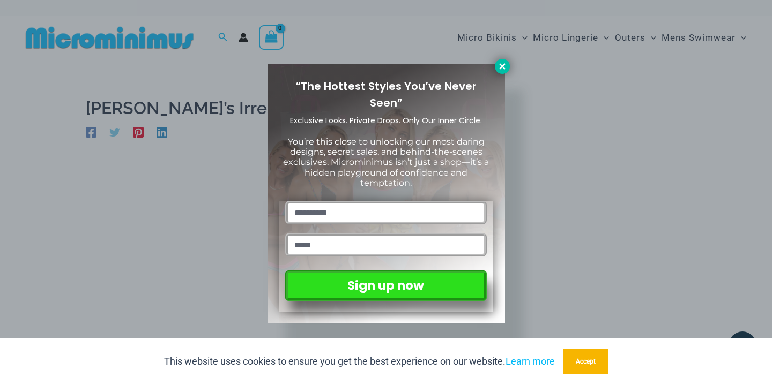
click at [504, 69] on icon at bounding box center [502, 66] width 6 height 6
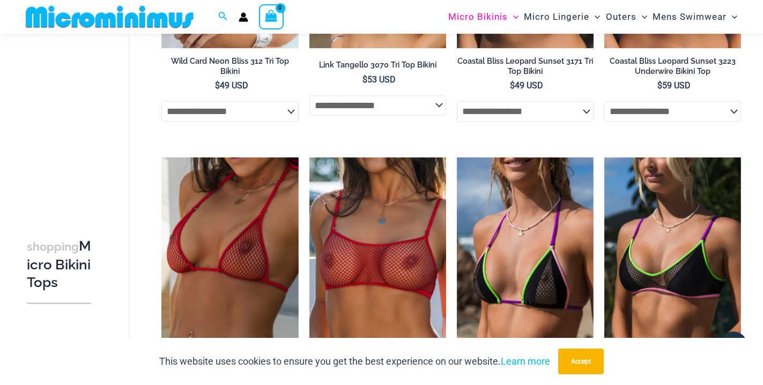
scroll to position [64, 0]
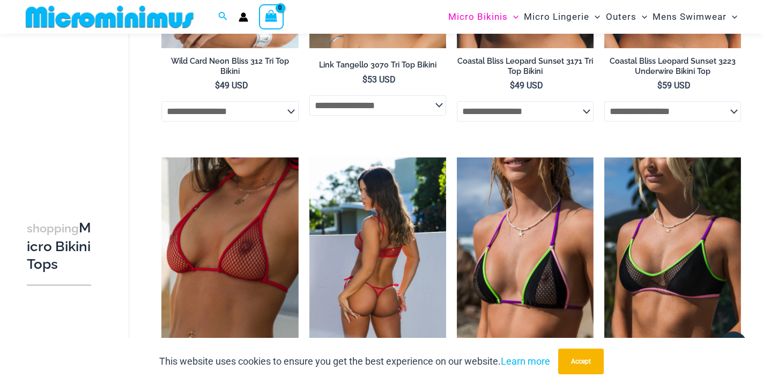
click at [374, 243] on img at bounding box center [377, 260] width 137 height 205
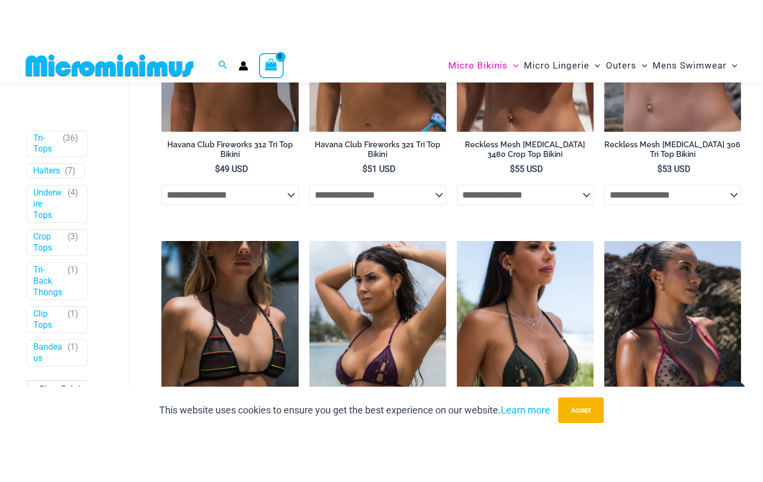
scroll to position [1802, 0]
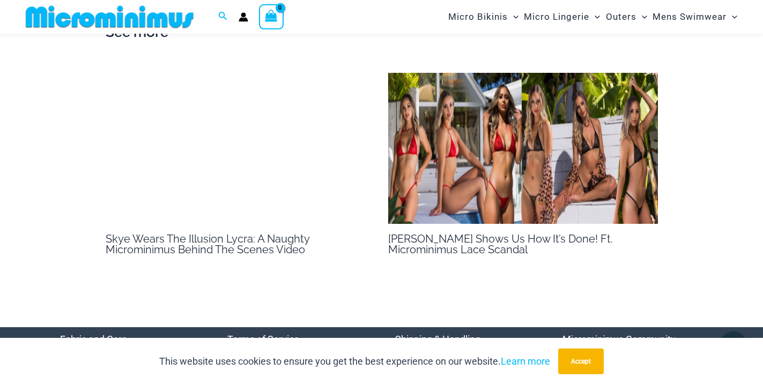
scroll to position [810, 0]
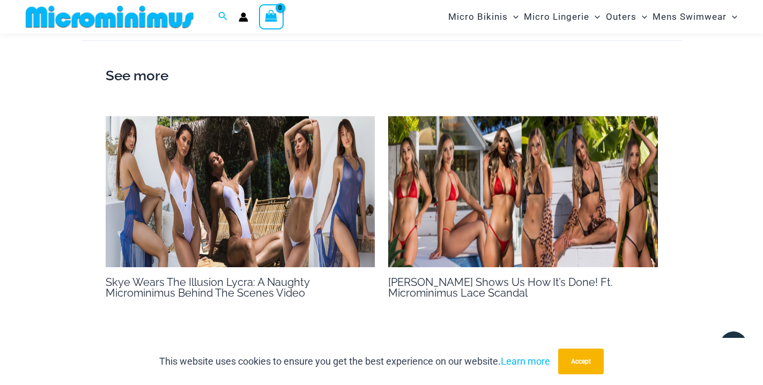
click at [137, 87] on h2 "See more" at bounding box center [382, 76] width 552 height 23
click at [143, 87] on h2 "See more" at bounding box center [382, 76] width 552 height 23
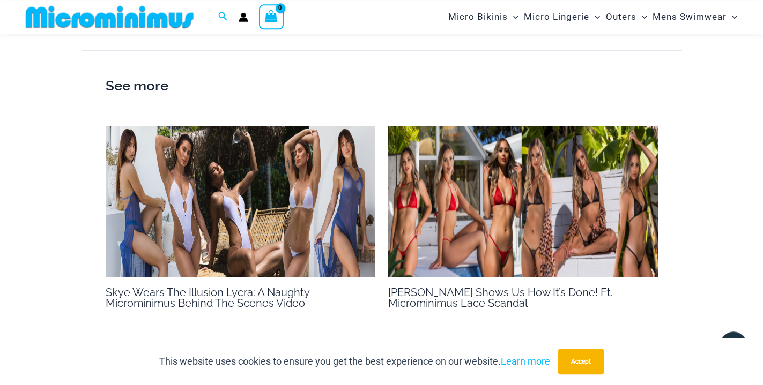
scroll to position [838, 0]
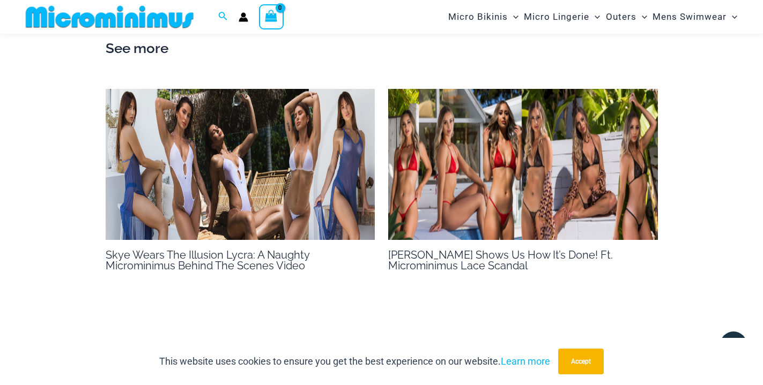
click at [496, 192] on img at bounding box center [523, 165] width 270 height 152
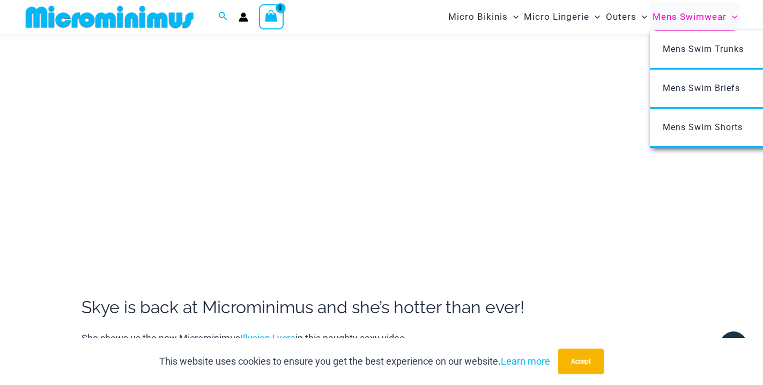
scroll to position [209, 0]
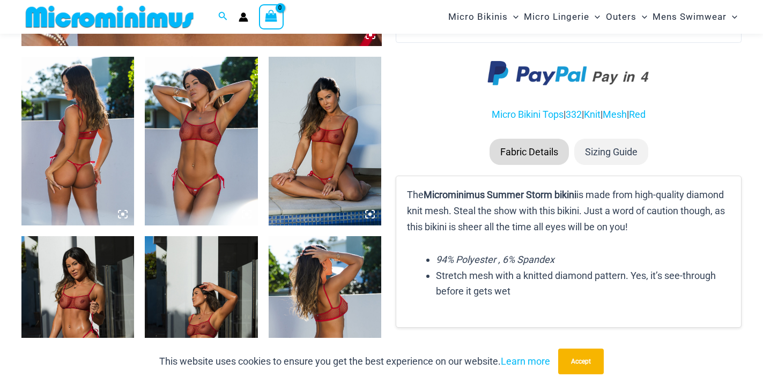
scroll to position [592, 0]
click at [220, 110] on img at bounding box center [201, 141] width 113 height 169
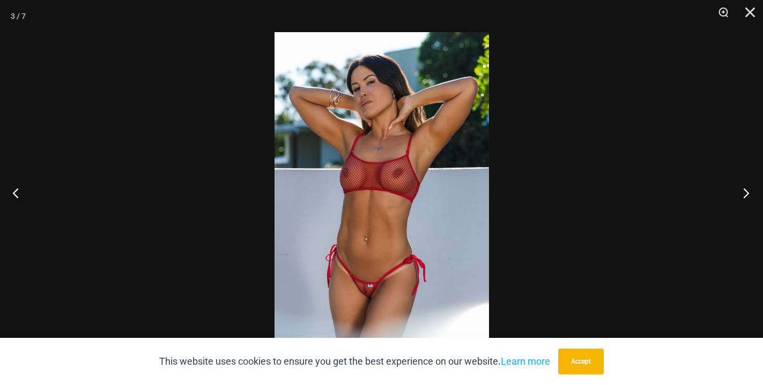
click at [744, 198] on button "Next" at bounding box center [742, 193] width 40 height 54
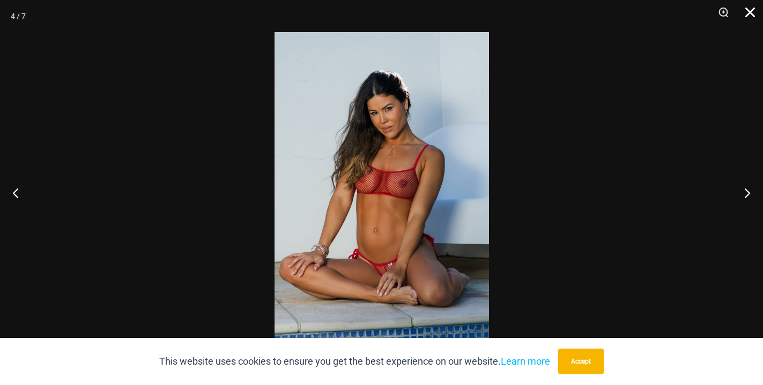
click at [750, 16] on button "Close" at bounding box center [746, 16] width 27 height 32
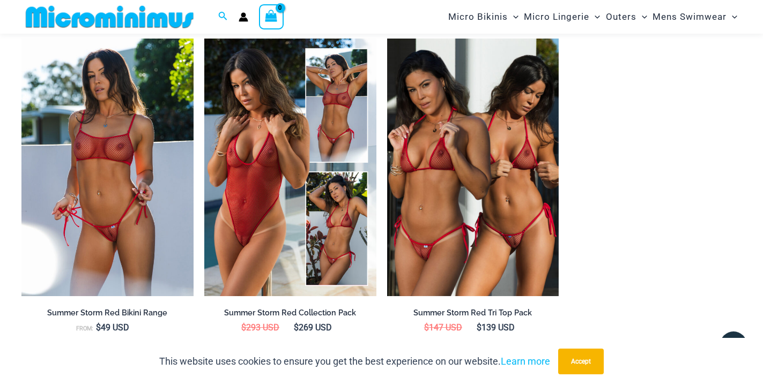
scroll to position [1029, 0]
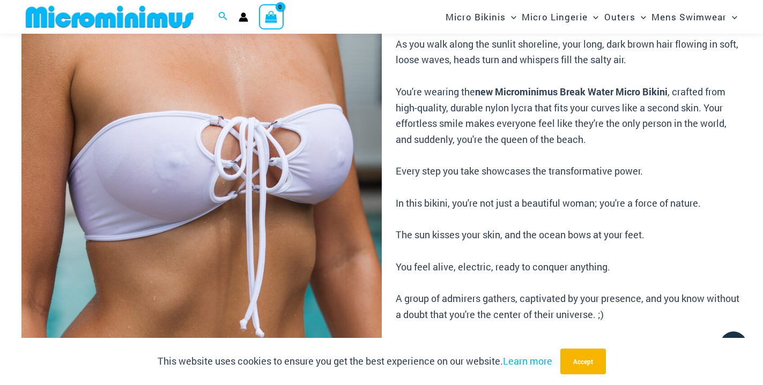
scroll to position [537, 0]
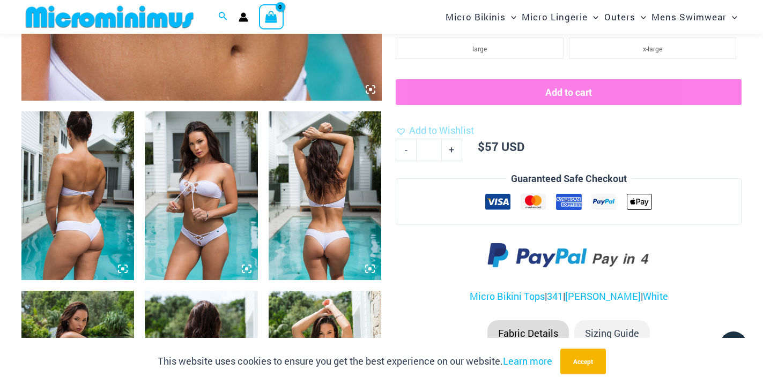
click at [100, 175] on img at bounding box center [77, 195] width 113 height 169
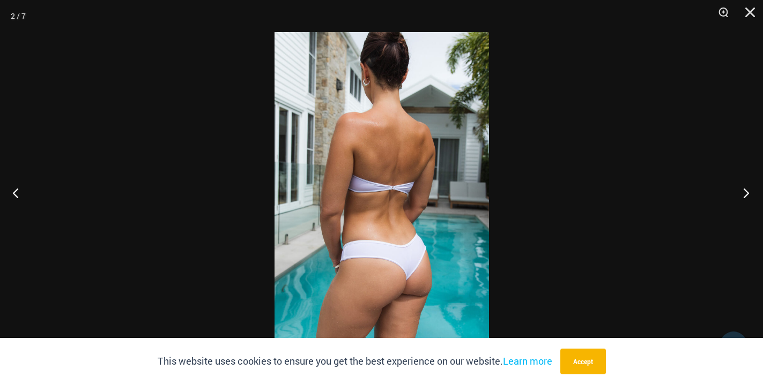
click at [744, 193] on button "Next" at bounding box center [742, 193] width 40 height 54
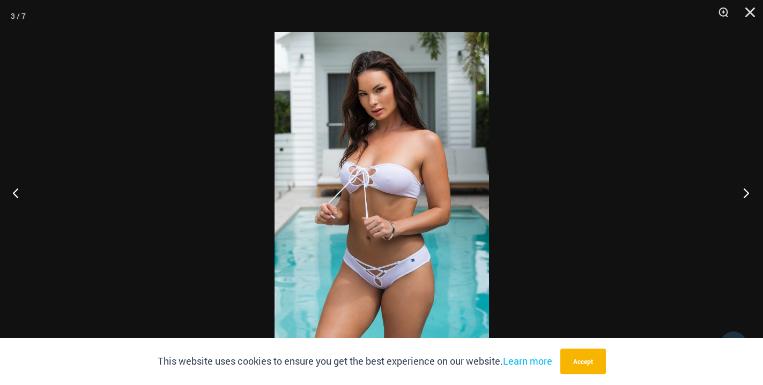
click at [744, 193] on button "Next" at bounding box center [742, 193] width 40 height 54
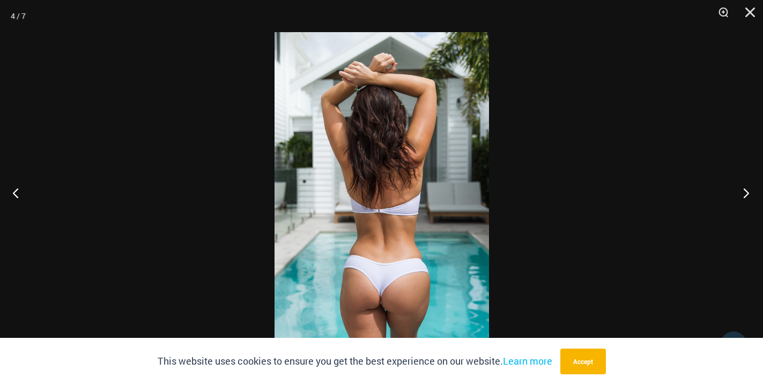
click at [746, 191] on button "Next" at bounding box center [742, 193] width 40 height 54
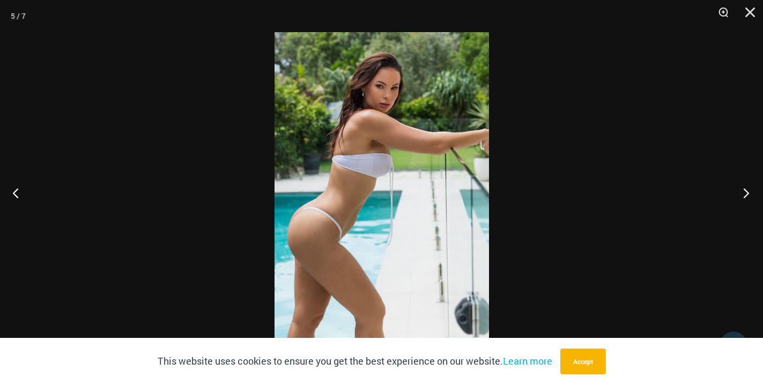
click at [746, 191] on button "Next" at bounding box center [742, 193] width 40 height 54
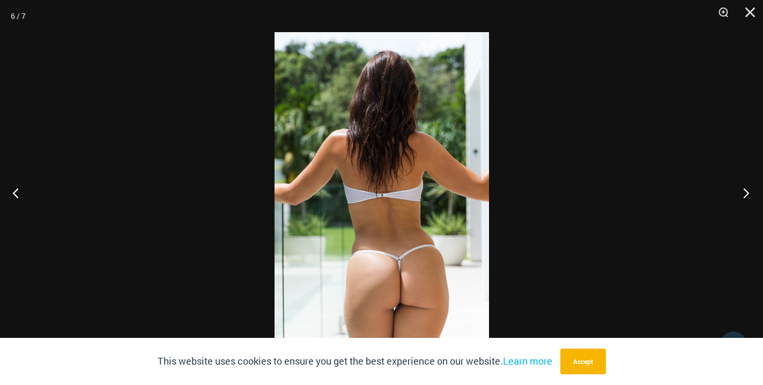
click at [747, 192] on button "Next" at bounding box center [742, 193] width 40 height 54
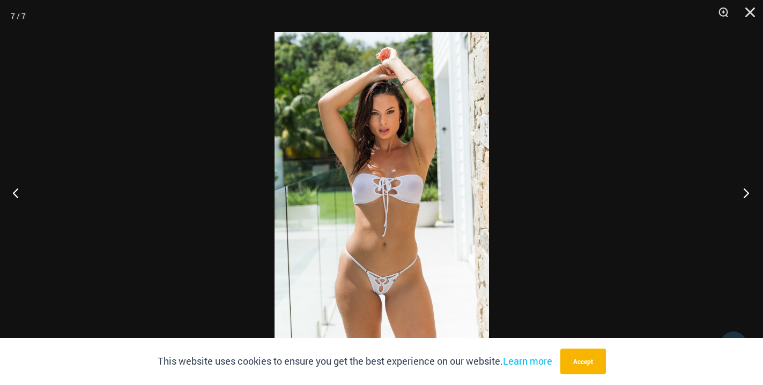
click at [747, 192] on button "Next" at bounding box center [742, 193] width 40 height 54
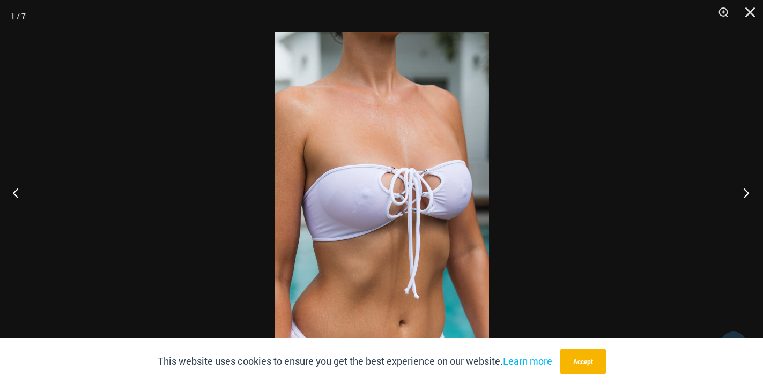
click at [747, 192] on button "Next" at bounding box center [742, 193] width 40 height 54
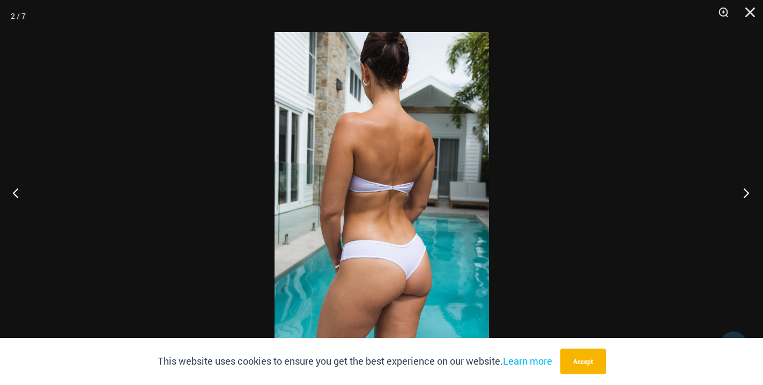
click at [747, 192] on button "Next" at bounding box center [742, 193] width 40 height 54
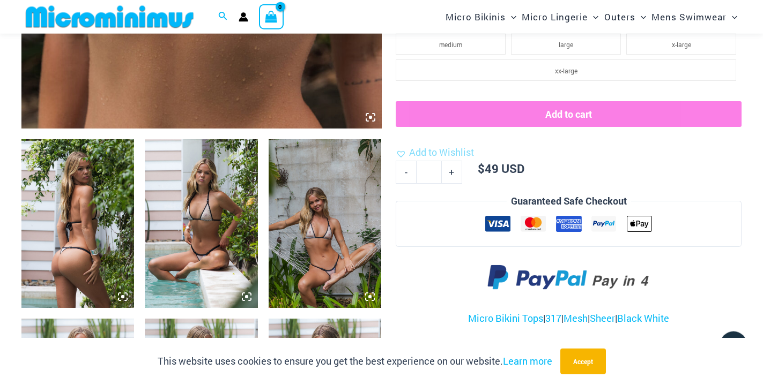
scroll to position [537, 0]
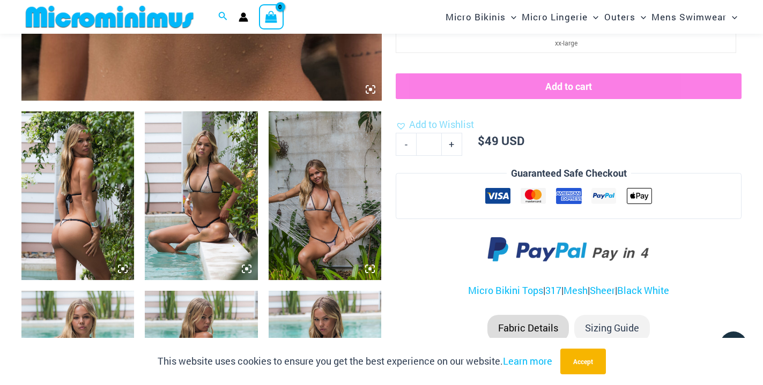
click at [85, 199] on img at bounding box center [77, 195] width 113 height 169
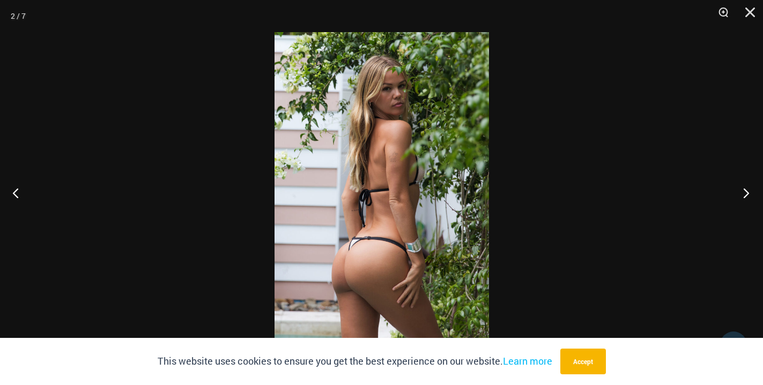
click at [740, 197] on button "Next" at bounding box center [742, 193] width 40 height 54
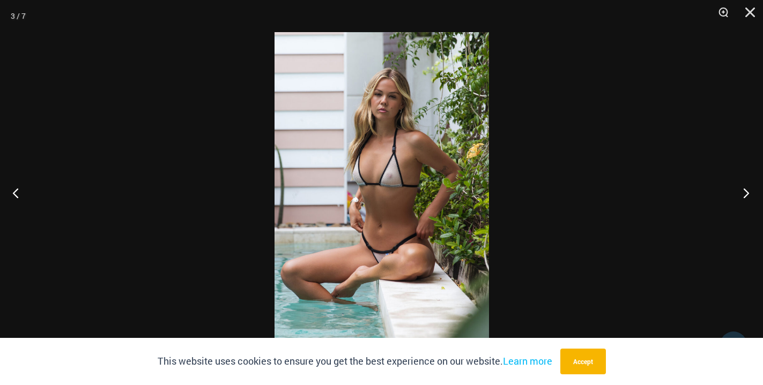
click at [740, 197] on button "Next" at bounding box center [742, 193] width 40 height 54
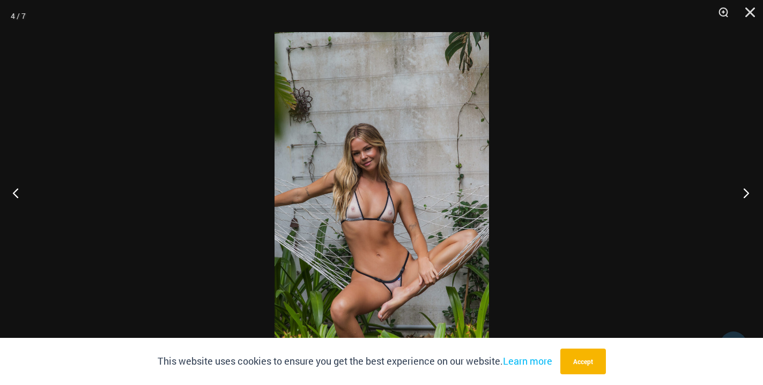
click at [740, 197] on button "Next" at bounding box center [742, 193] width 40 height 54
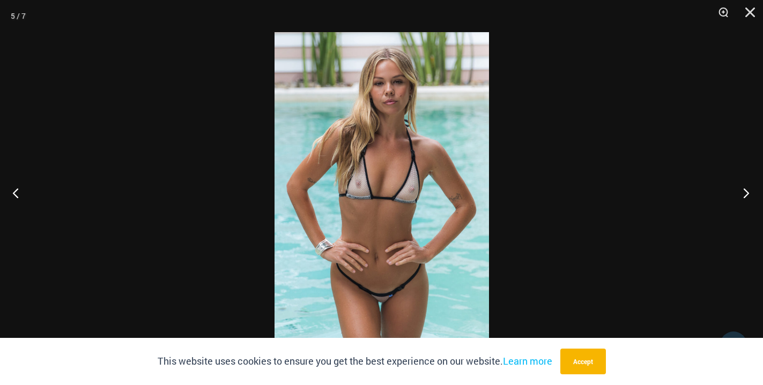
click at [740, 197] on button "Next" at bounding box center [742, 193] width 40 height 54
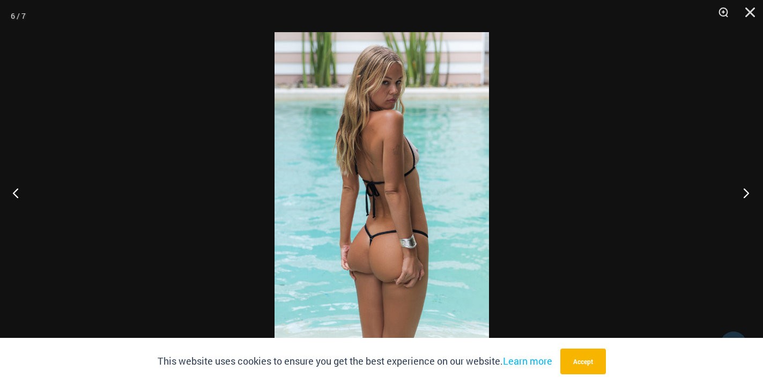
click at [740, 197] on button "Next" at bounding box center [742, 193] width 40 height 54
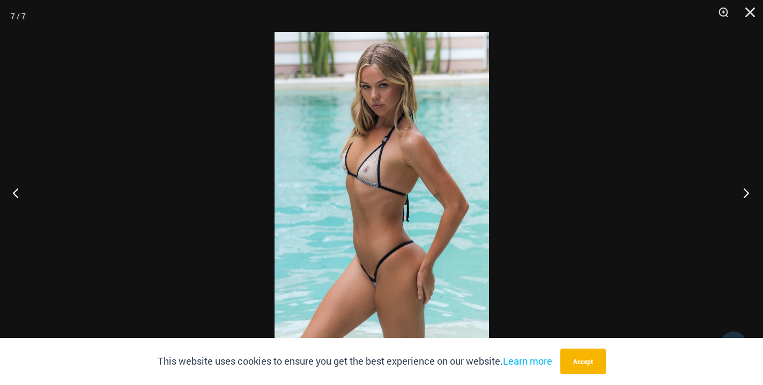
click at [740, 197] on button "Next" at bounding box center [742, 193] width 40 height 54
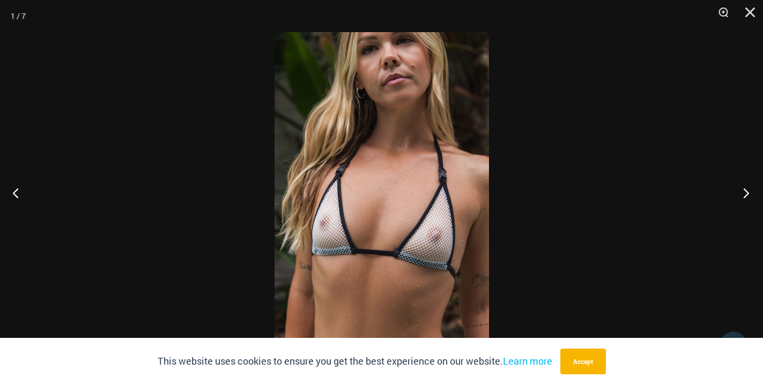
click at [740, 197] on button "Next" at bounding box center [742, 193] width 40 height 54
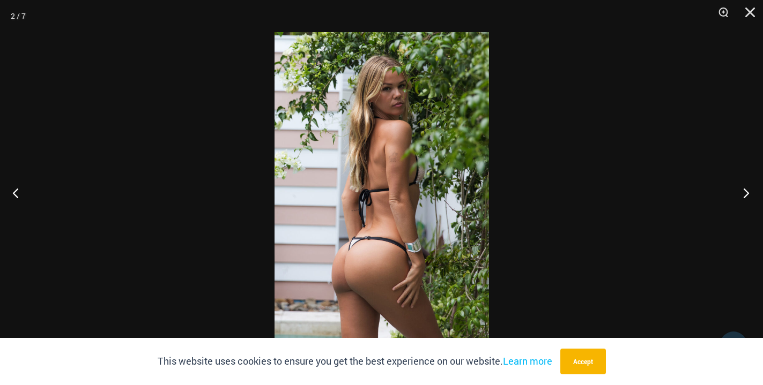
click at [740, 197] on button "Next" at bounding box center [742, 193] width 40 height 54
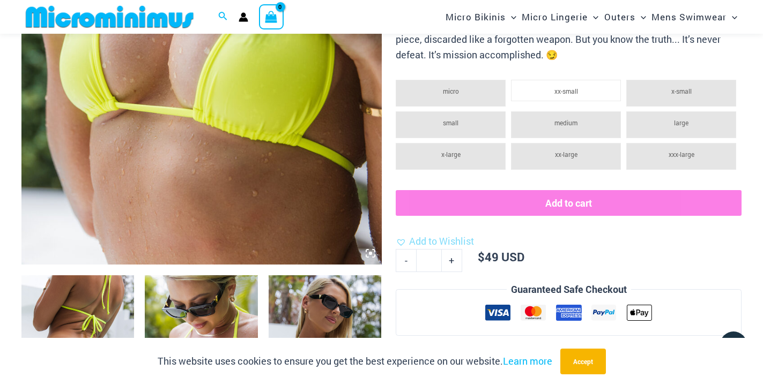
scroll to position [537, 0]
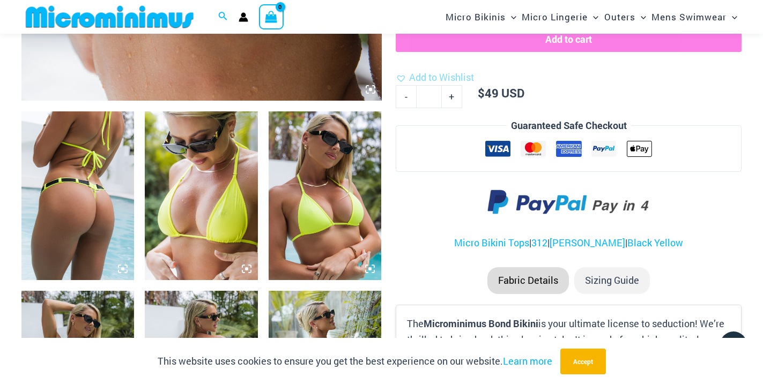
click at [83, 171] on img at bounding box center [77, 195] width 113 height 169
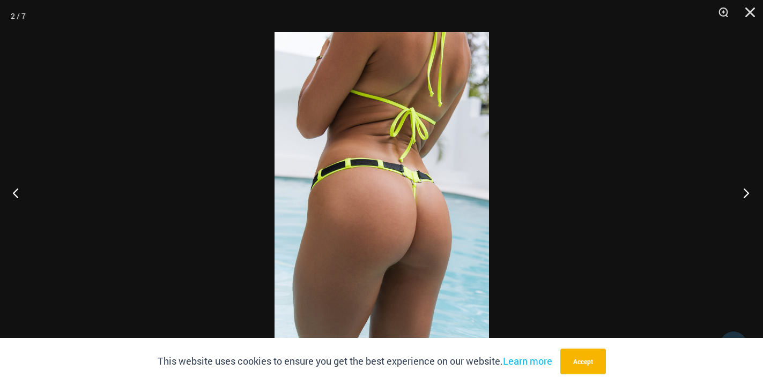
click at [742, 198] on button "Next" at bounding box center [742, 193] width 40 height 54
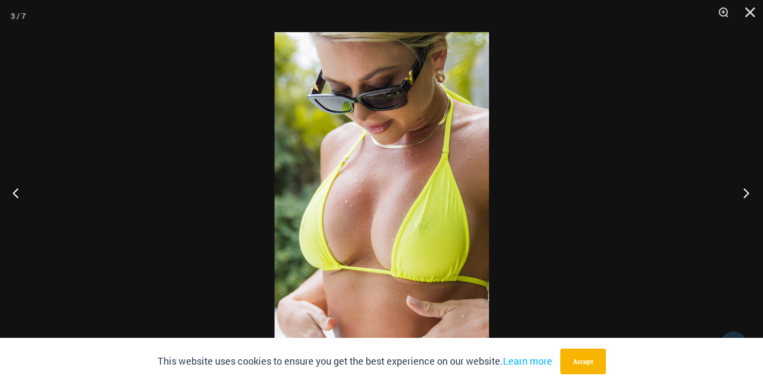
click at [740, 194] on button "Next" at bounding box center [742, 193] width 40 height 54
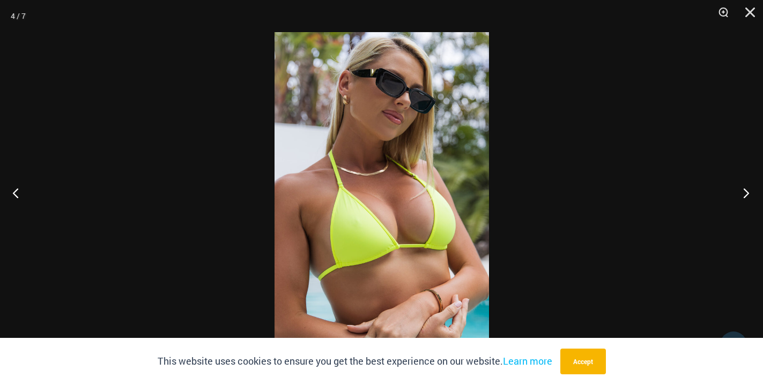
click at [745, 197] on button "Next" at bounding box center [742, 193] width 40 height 54
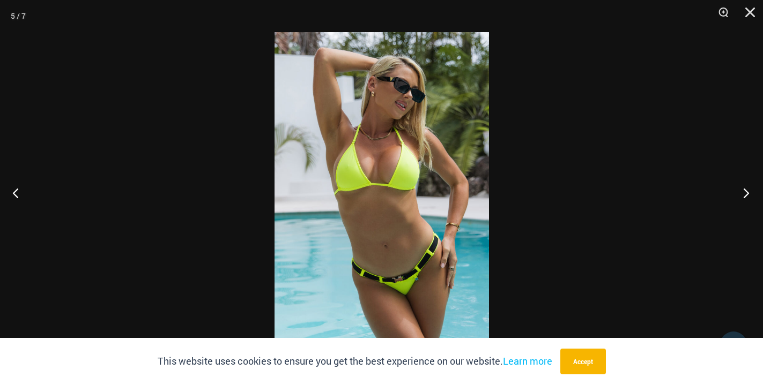
click at [742, 193] on button "Next" at bounding box center [742, 193] width 40 height 54
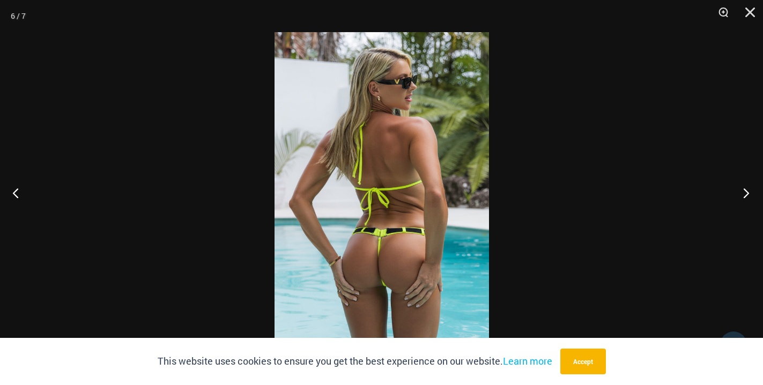
click at [745, 190] on button "Next" at bounding box center [742, 193] width 40 height 54
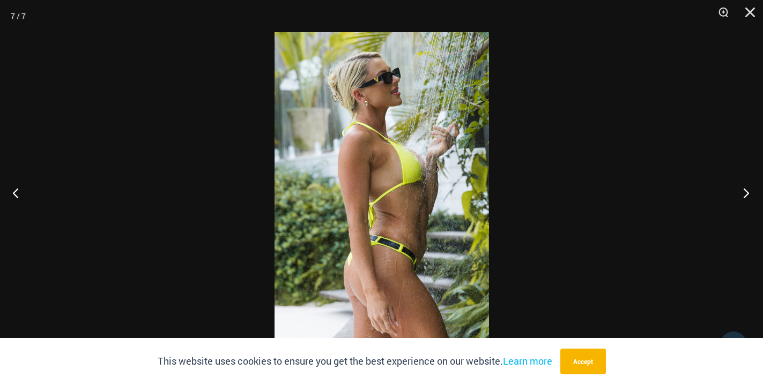
click at [745, 190] on button "Next" at bounding box center [742, 193] width 40 height 54
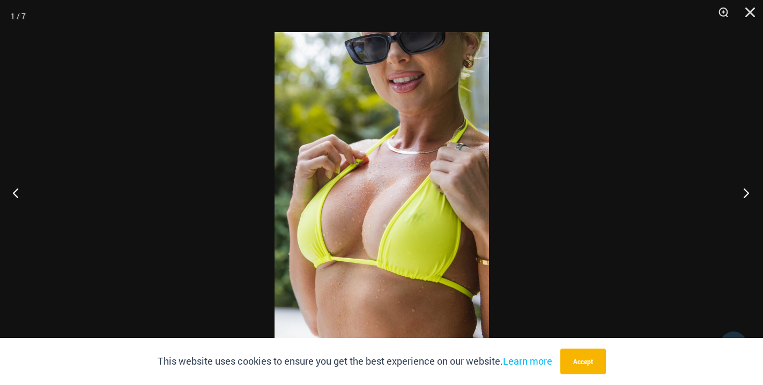
click at [745, 190] on button "Next" at bounding box center [742, 193] width 40 height 54
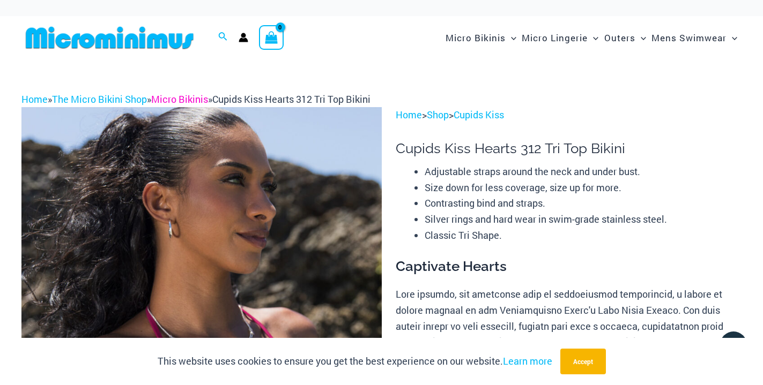
click at [183, 100] on link "Micro Bikinis" at bounding box center [179, 99] width 57 height 13
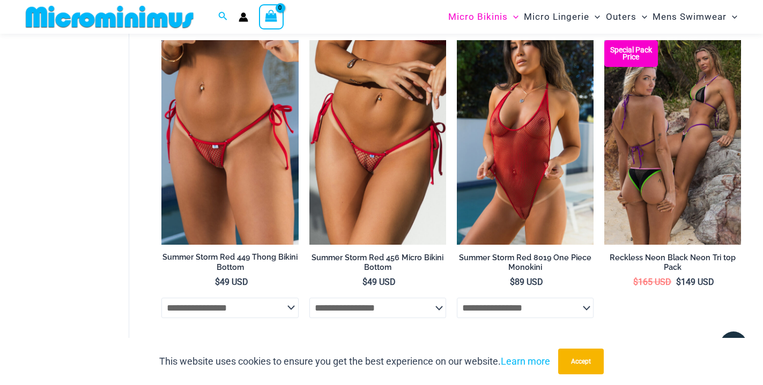
scroll to position [2806, 0]
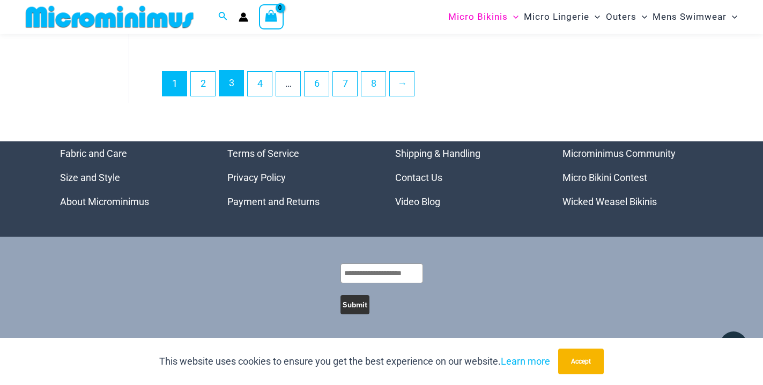
click at [233, 85] on link "3" at bounding box center [231, 83] width 24 height 25
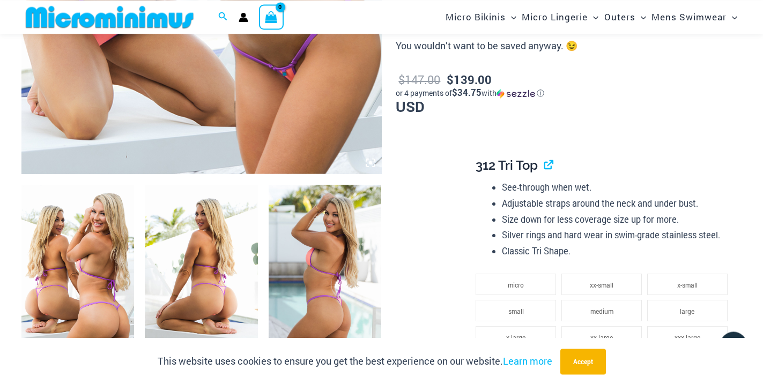
scroll to position [592, 0]
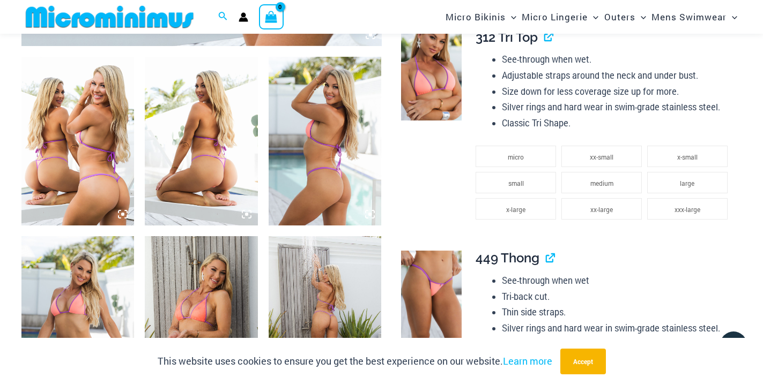
click at [103, 174] on img at bounding box center [77, 141] width 113 height 169
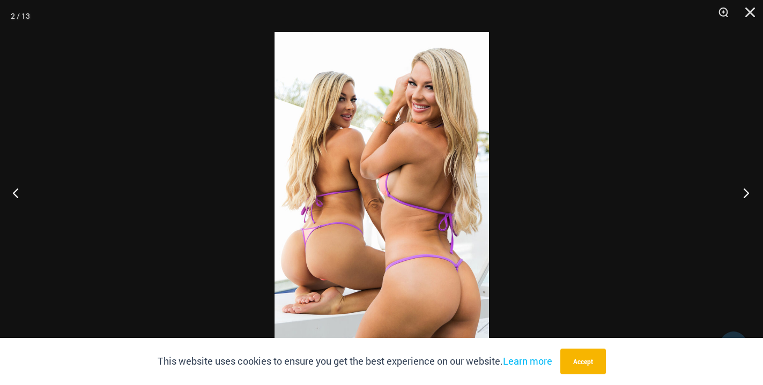
click at [747, 193] on button "Next" at bounding box center [742, 193] width 40 height 54
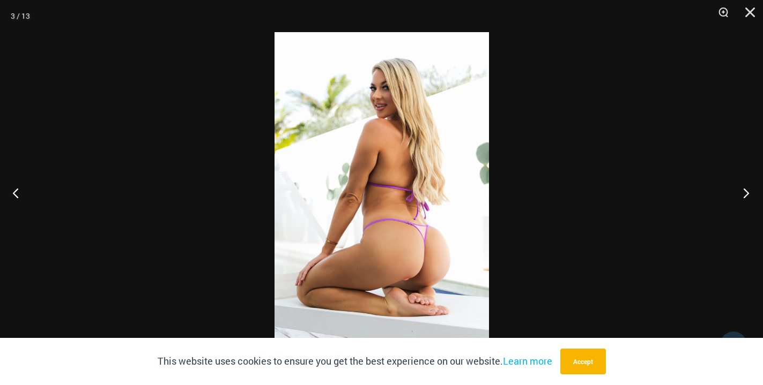
click at [746, 193] on button "Next" at bounding box center [742, 193] width 40 height 54
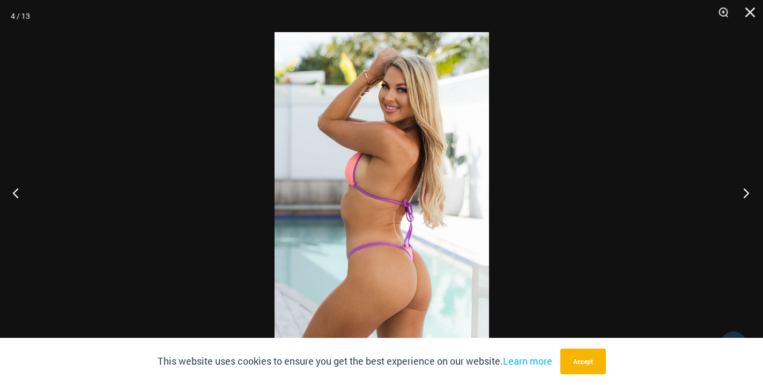
click at [746, 193] on button "Next" at bounding box center [742, 193] width 40 height 54
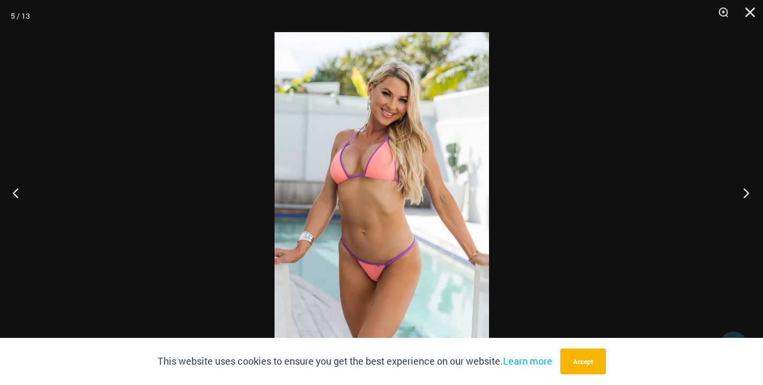
click at [746, 193] on button "Next" at bounding box center [742, 193] width 40 height 54
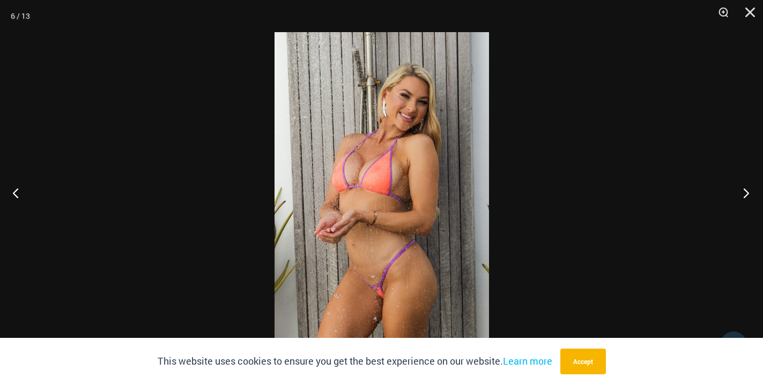
click at [746, 193] on button "Next" at bounding box center [742, 193] width 40 height 54
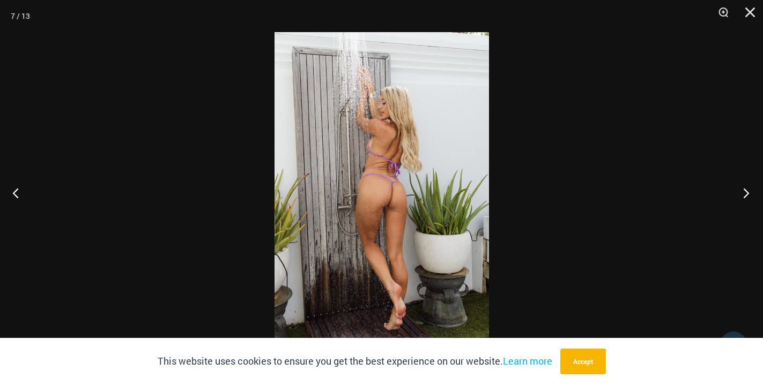
click at [746, 193] on button "Next" at bounding box center [742, 193] width 40 height 54
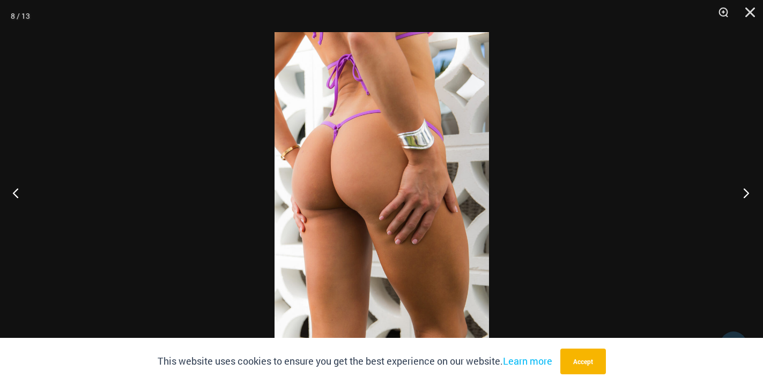
click at [746, 193] on button "Next" at bounding box center [742, 193] width 40 height 54
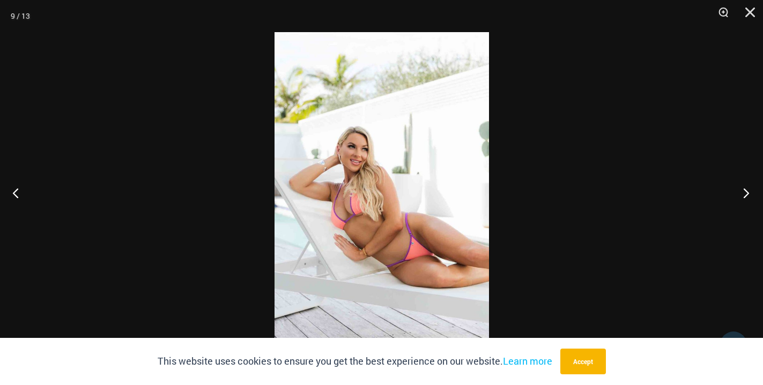
click at [746, 193] on button "Next" at bounding box center [742, 193] width 40 height 54
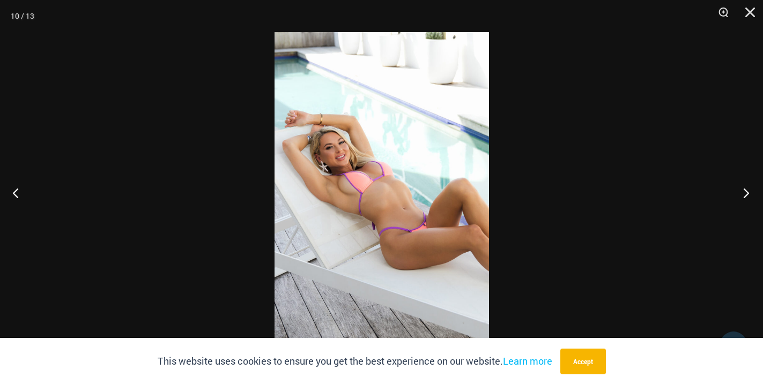
click at [749, 195] on button "Next" at bounding box center [742, 193] width 40 height 54
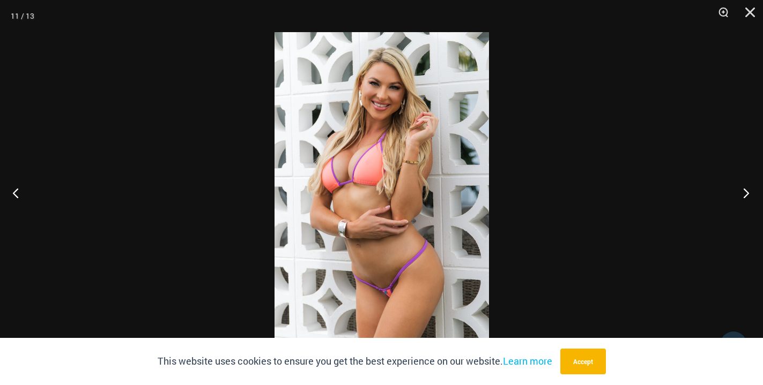
click at [749, 195] on button "Next" at bounding box center [742, 193] width 40 height 54
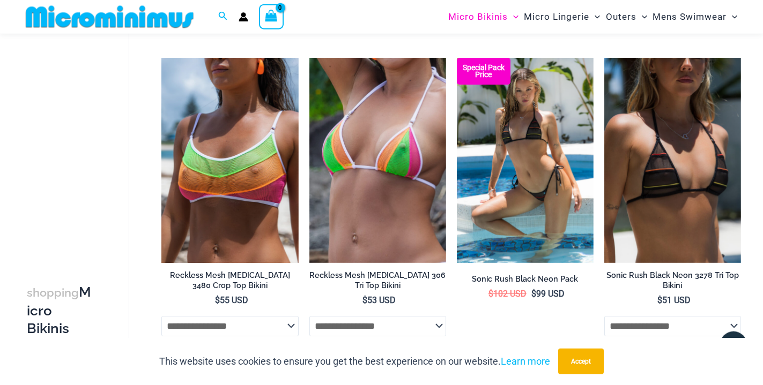
scroll to position [2515, 0]
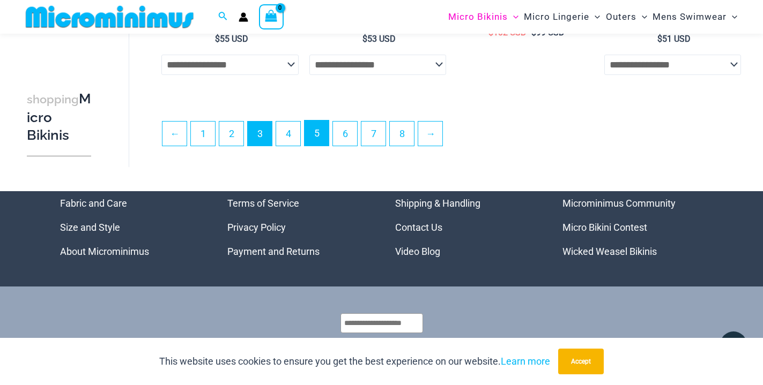
click at [318, 146] on link "5" at bounding box center [316, 133] width 24 height 25
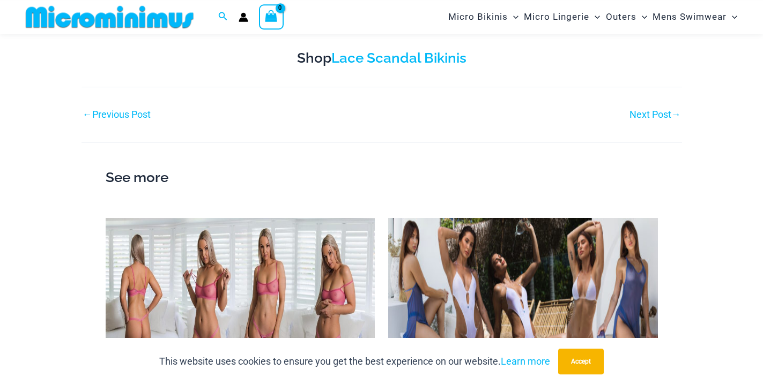
scroll to position [703, 0]
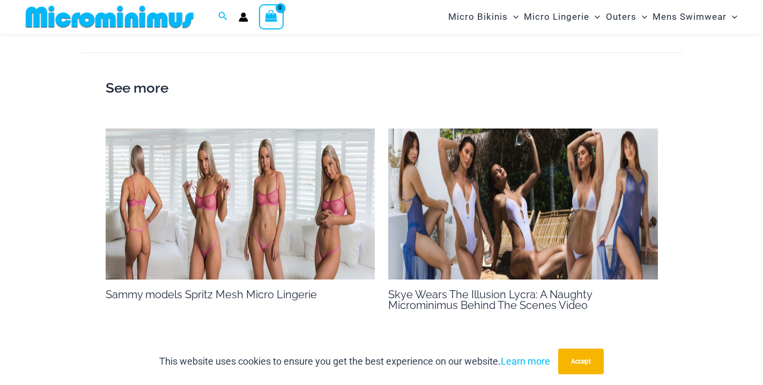
click at [520, 214] on img at bounding box center [523, 205] width 270 height 152
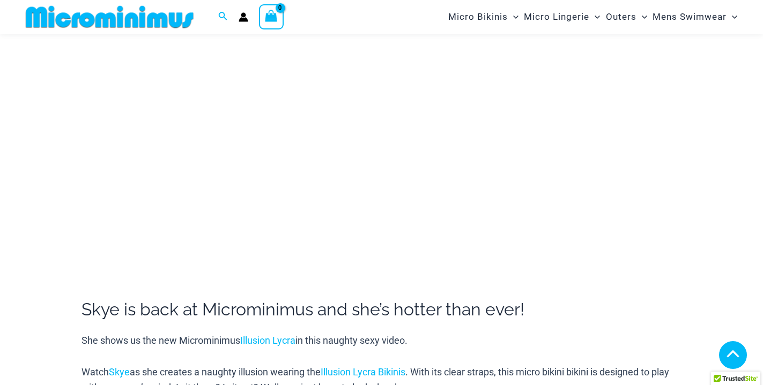
scroll to position [701, 0]
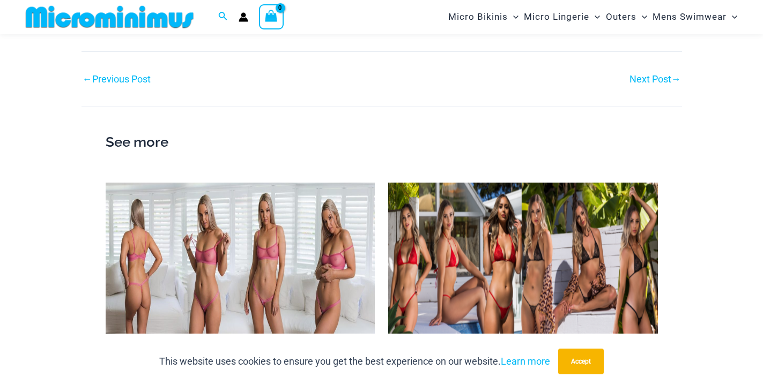
click at [282, 238] on img at bounding box center [241, 259] width 270 height 152
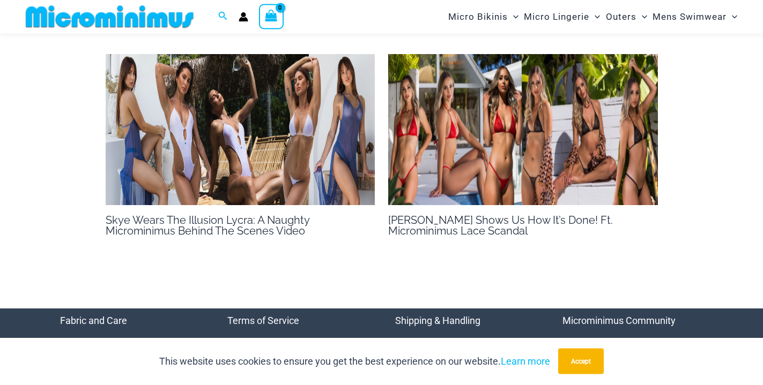
scroll to position [701, 0]
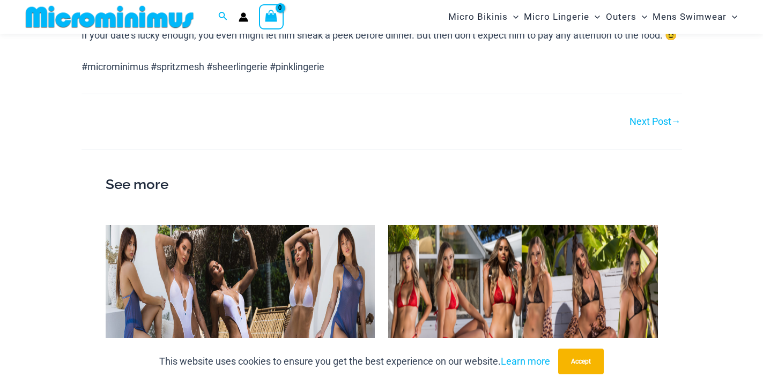
click at [653, 126] on link "Next Post →" at bounding box center [654, 122] width 51 height 10
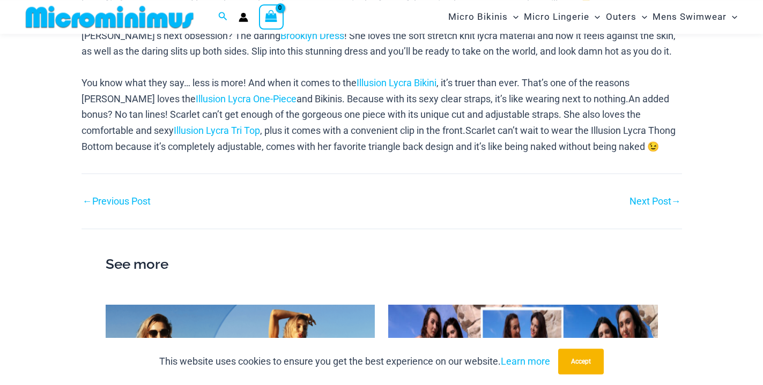
scroll to position [756, 0]
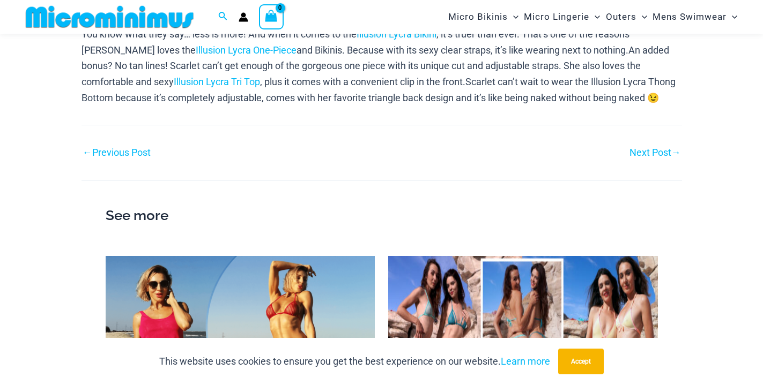
click at [644, 155] on link "Next Post →" at bounding box center [654, 153] width 51 height 10
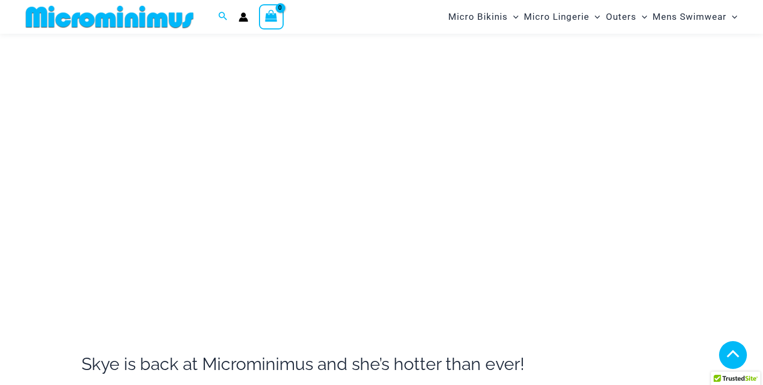
scroll to position [592, 0]
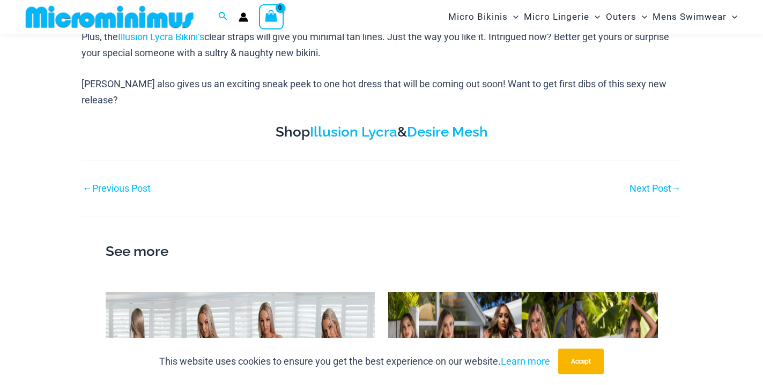
click at [647, 184] on link "Next Post →" at bounding box center [654, 189] width 51 height 10
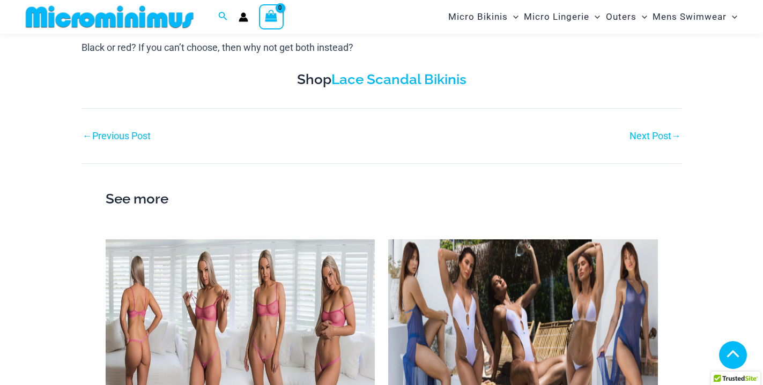
scroll to position [592, 0]
click at [652, 132] on link "Next Post →" at bounding box center [654, 136] width 51 height 10
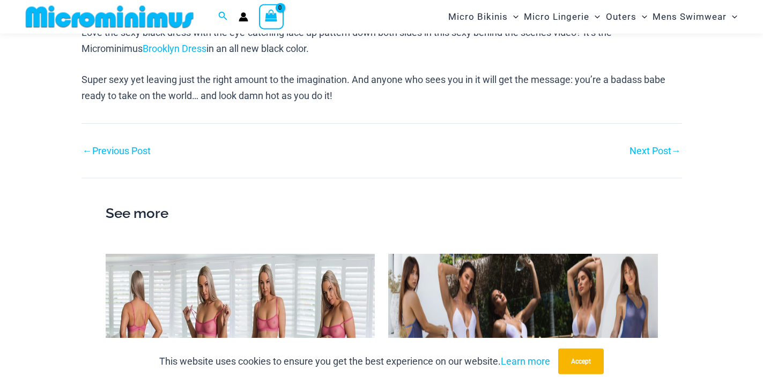
scroll to position [810, 0]
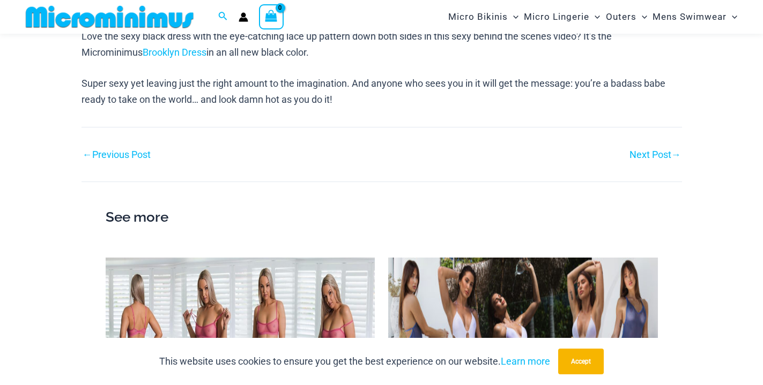
click at [648, 150] on link "Next Post →" at bounding box center [654, 155] width 51 height 10
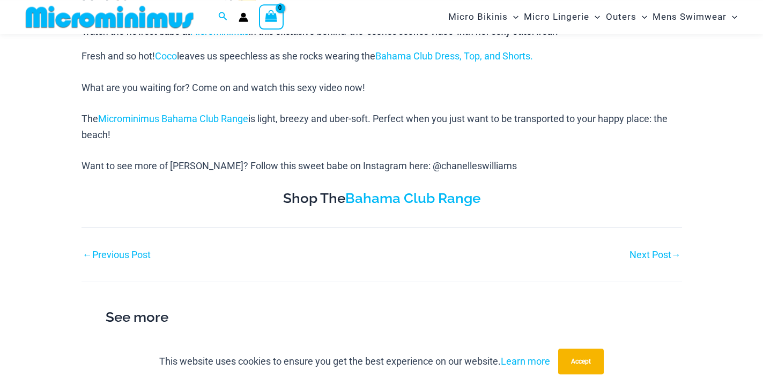
scroll to position [537, 0]
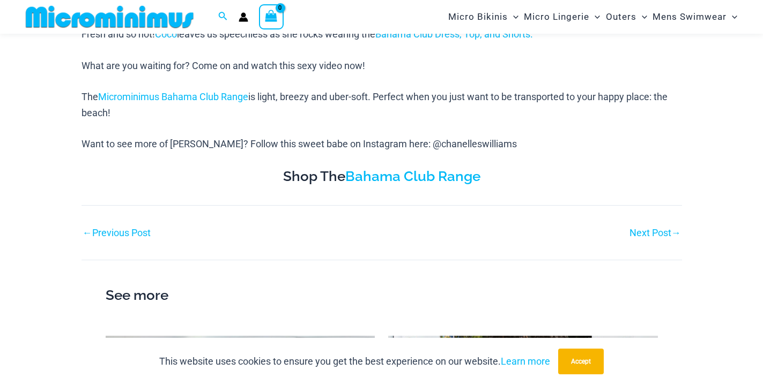
click at [637, 236] on link "Next Post →" at bounding box center [654, 233] width 51 height 10
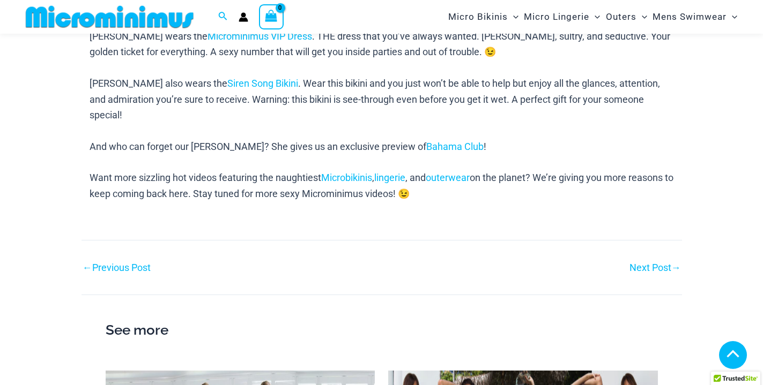
scroll to position [592, 0]
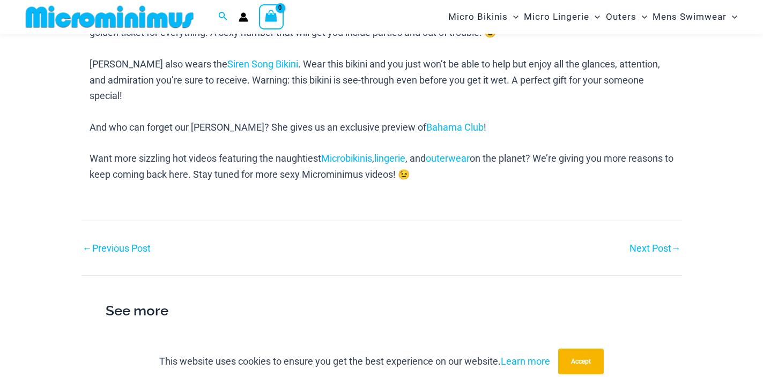
click at [641, 244] on link "Next Post →" at bounding box center [654, 249] width 51 height 10
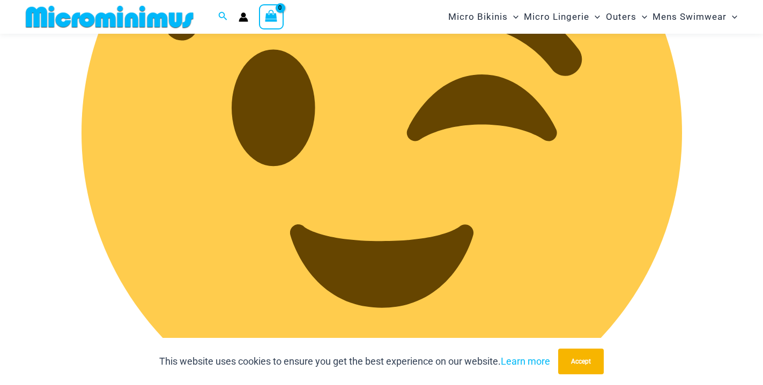
scroll to position [1903, 0]
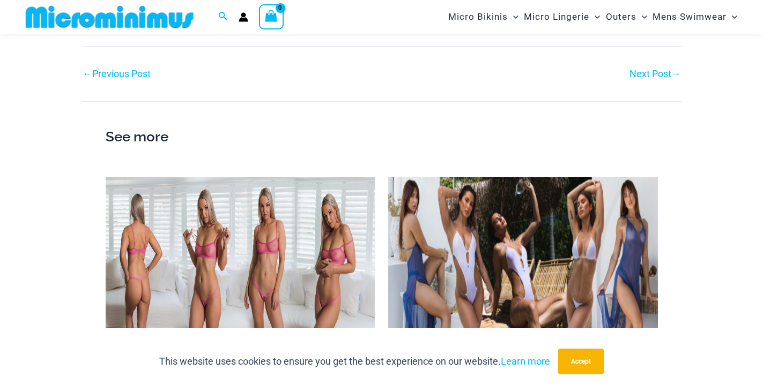
click at [647, 75] on link "Next Post →" at bounding box center [654, 74] width 51 height 10
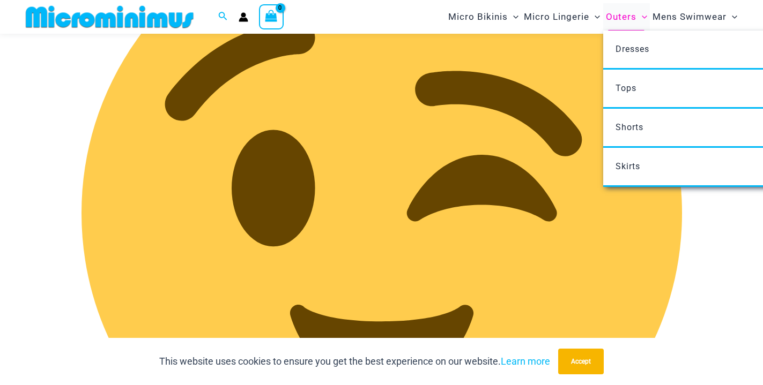
scroll to position [756, 0]
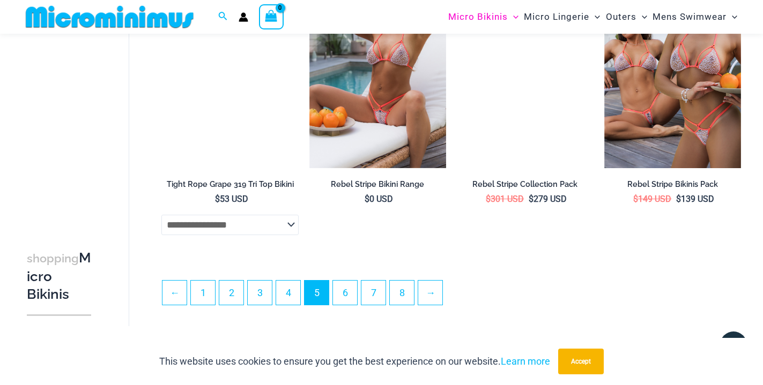
scroll to position [2274, 0]
